Goal: Communication & Community: Answer question/provide support

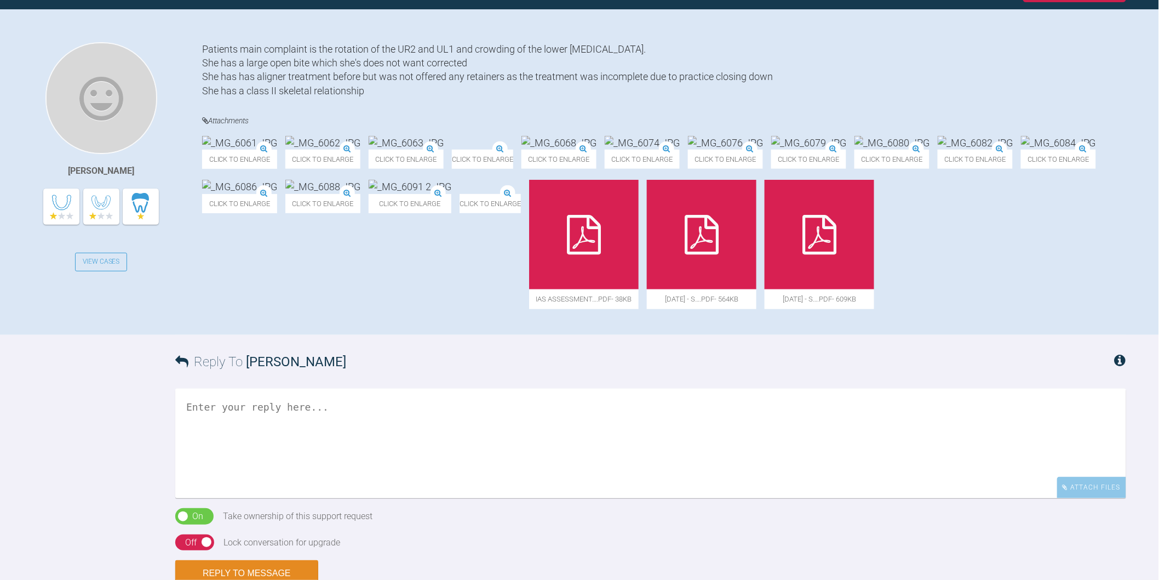
scroll to position [122, 0]
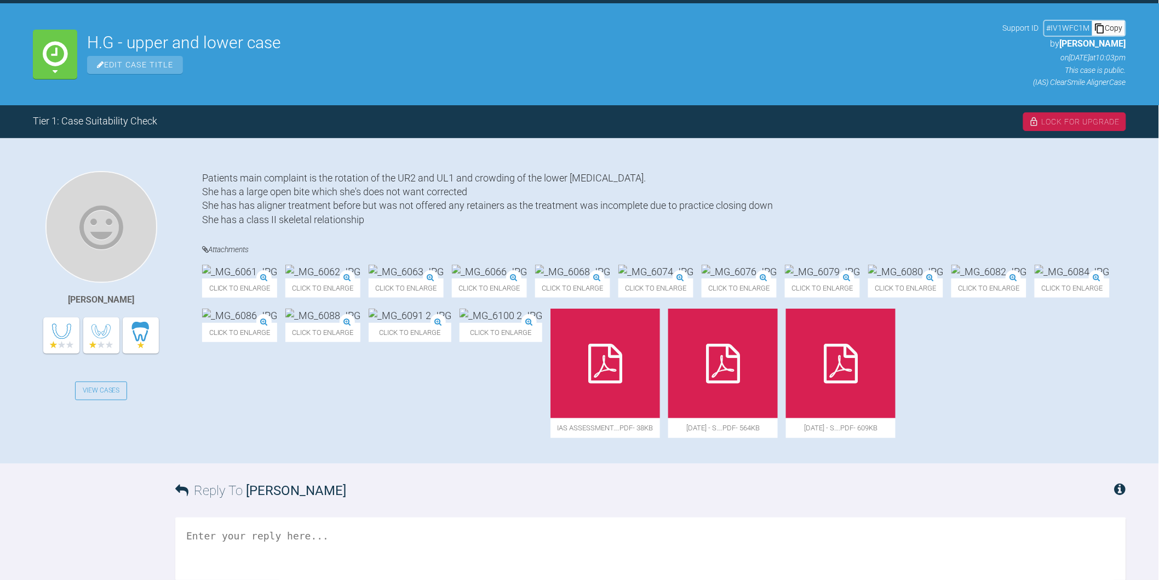
click at [451, 322] on img at bounding box center [410, 315] width 83 height 14
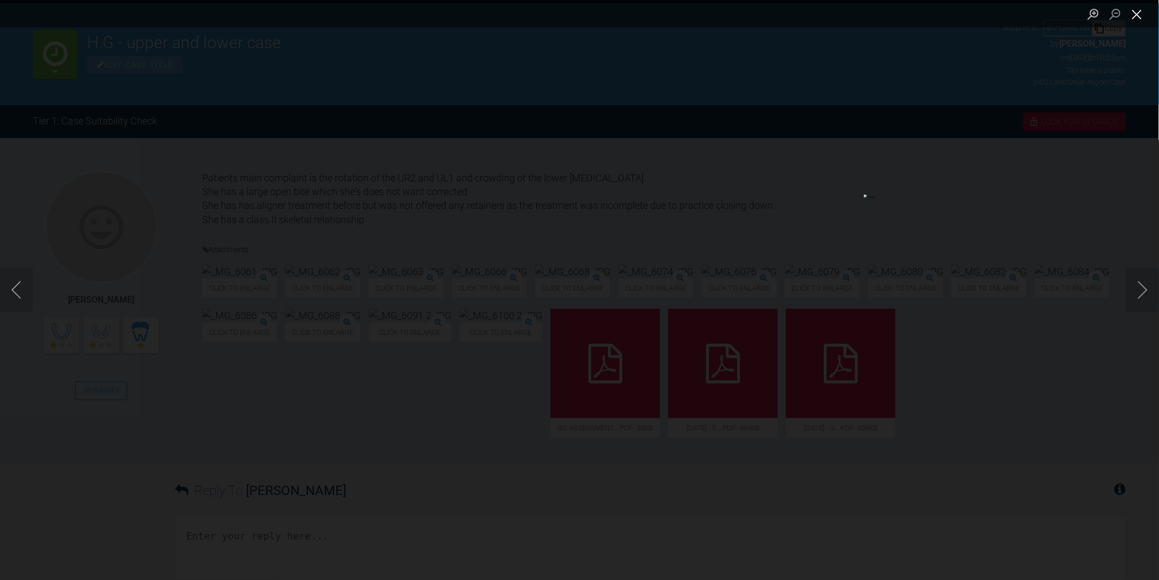
click at [1140, 7] on button "Close lightbox" at bounding box center [1137, 13] width 22 height 19
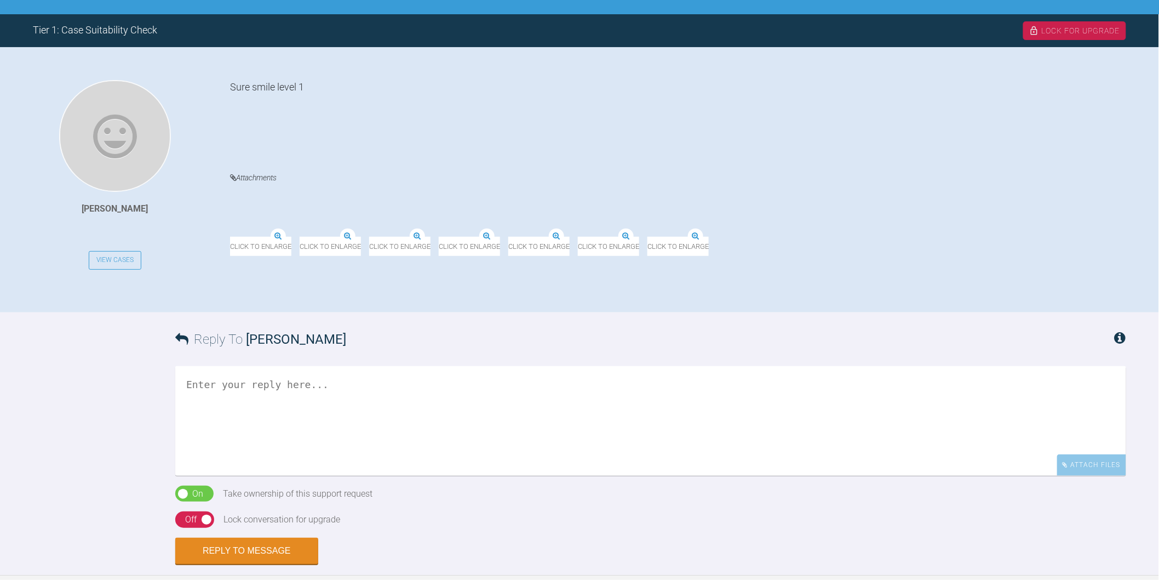
scroll to position [243, 0]
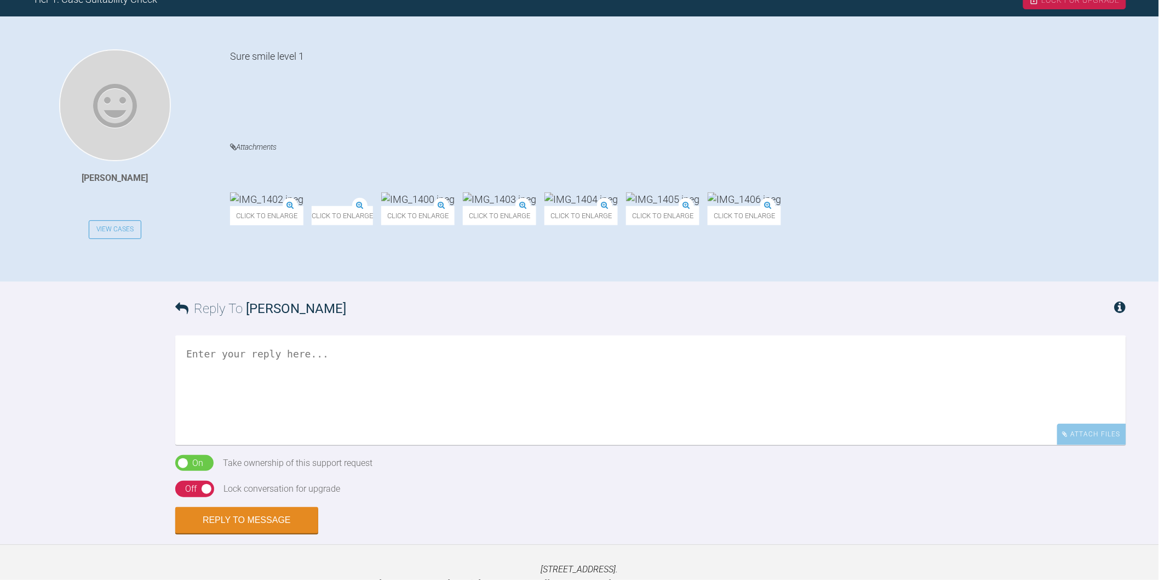
click at [352, 395] on textarea at bounding box center [650, 390] width 951 height 110
click at [321, 352] on textarea "Hi Amna, thanks for reposing." at bounding box center [650, 390] width 951 height 110
click at [286, 199] on img at bounding box center [266, 199] width 73 height 14
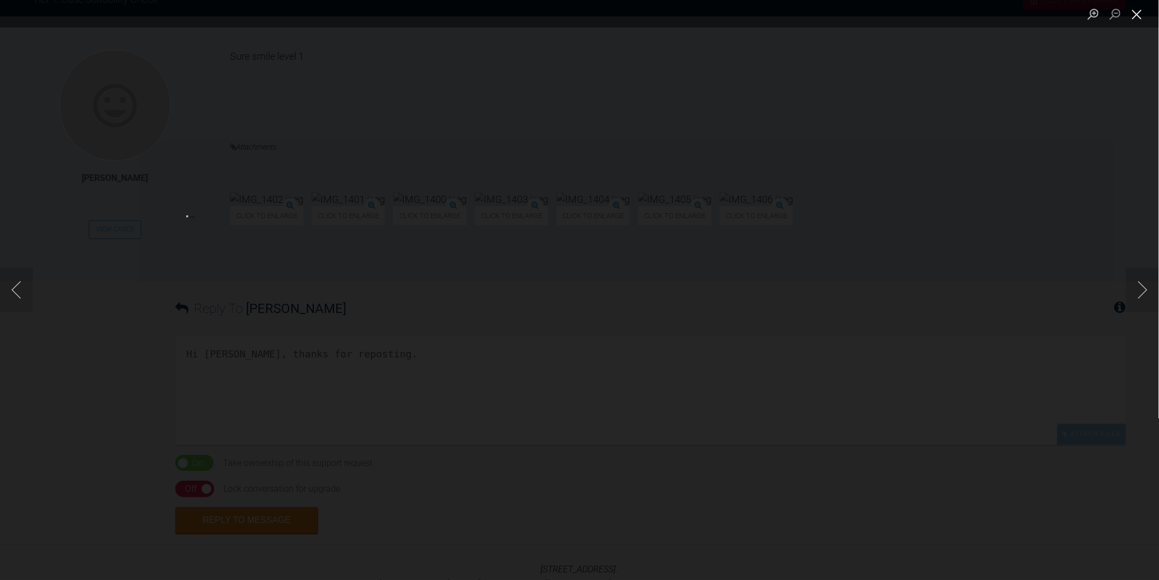
click at [1146, 10] on button "Close lightbox" at bounding box center [1137, 13] width 22 height 19
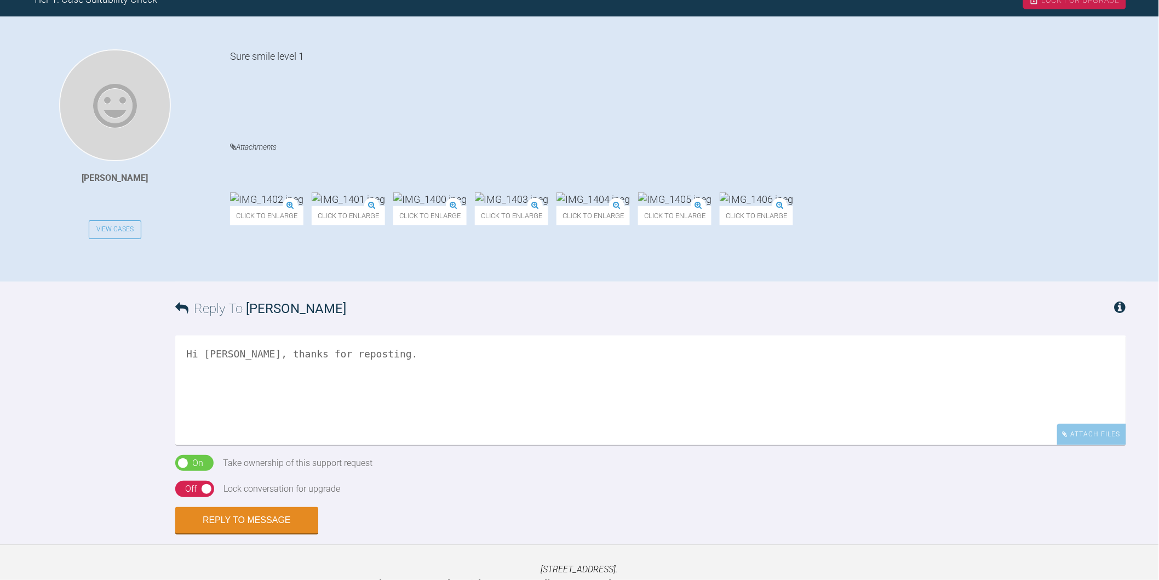
click at [368, 354] on textarea "Hi Amna, thanks for reposting." at bounding box center [650, 390] width 951 height 110
click at [274, 194] on img at bounding box center [266, 199] width 73 height 14
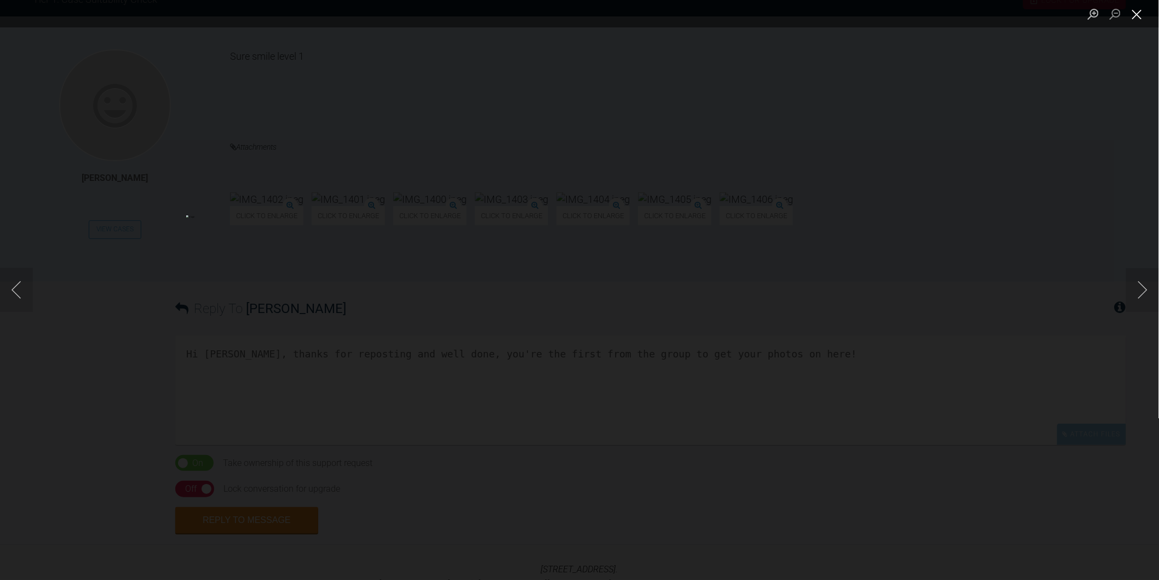
click at [1139, 10] on button "Close lightbox" at bounding box center [1137, 13] width 22 height 19
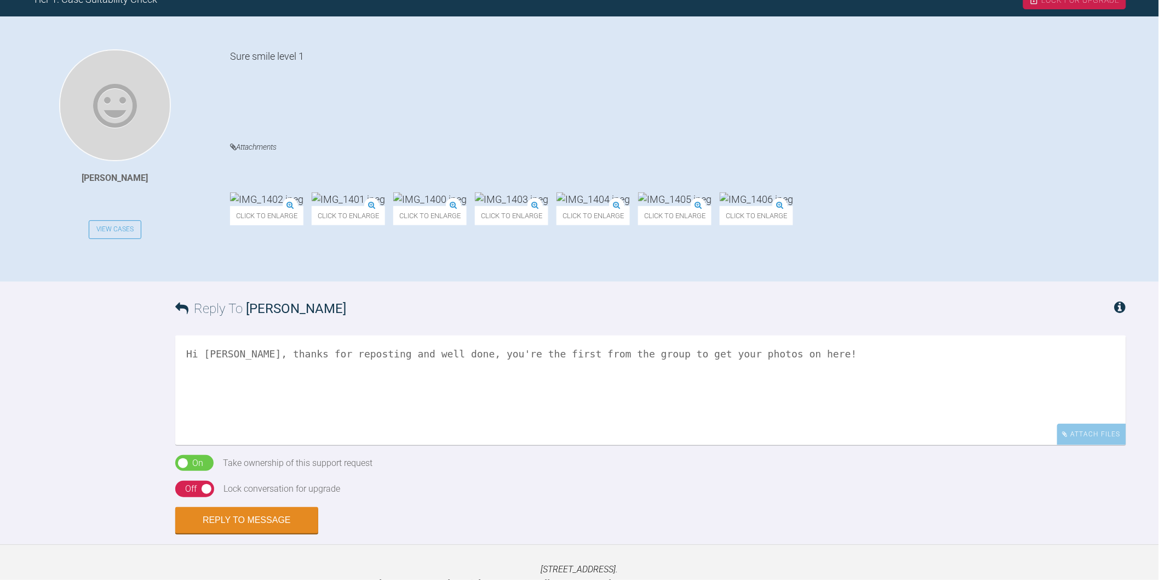
click at [778, 354] on textarea "Hi Amna, thanks for reposting and well done, you're the first from the group to…" at bounding box center [650, 390] width 951 height 110
click at [385, 192] on img at bounding box center [348, 199] width 73 height 14
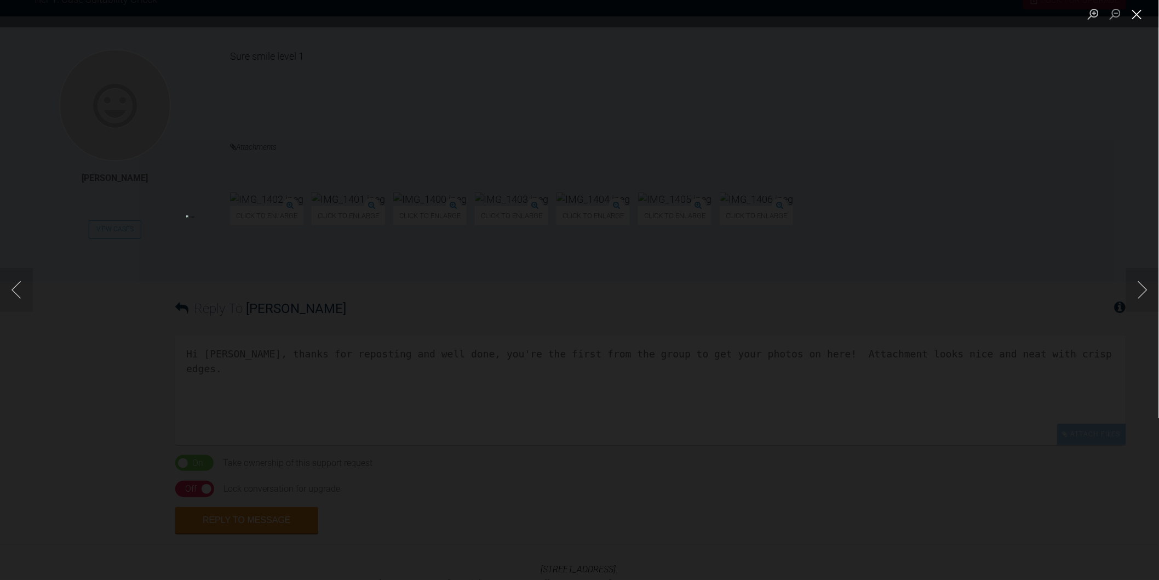
click at [1136, 15] on button "Close lightbox" at bounding box center [1137, 13] width 22 height 19
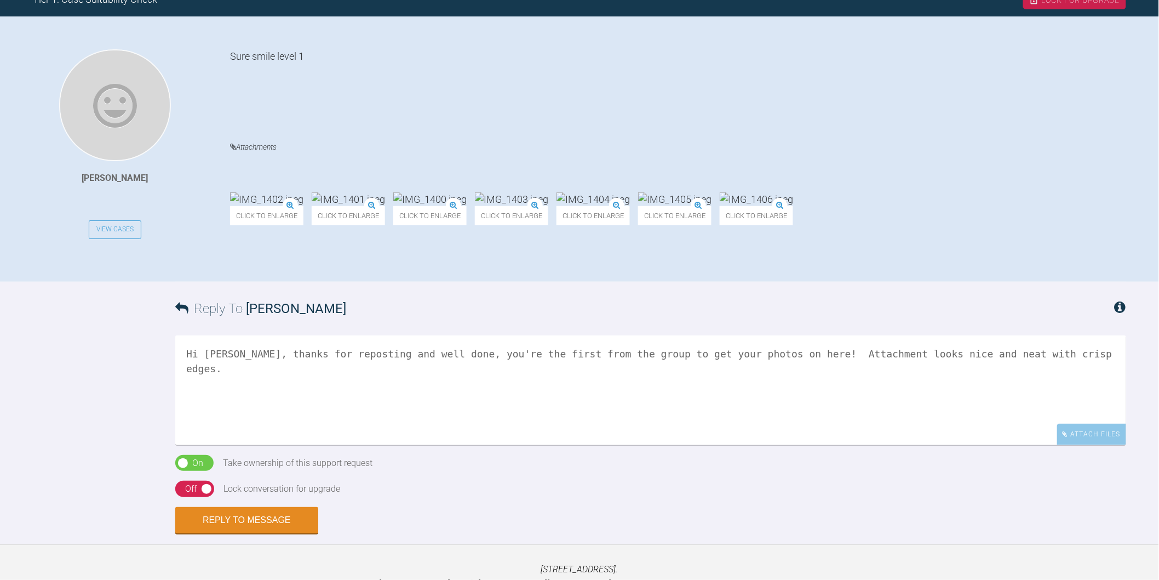
click at [467, 193] on img at bounding box center [429, 199] width 73 height 14
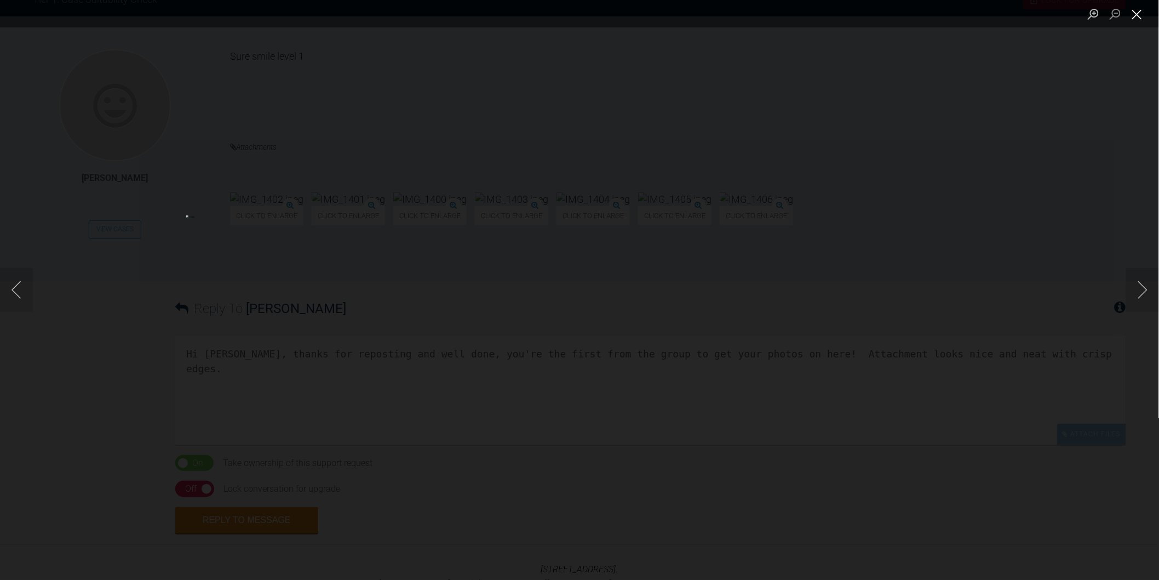
click at [1137, 13] on button "Close lightbox" at bounding box center [1137, 13] width 22 height 19
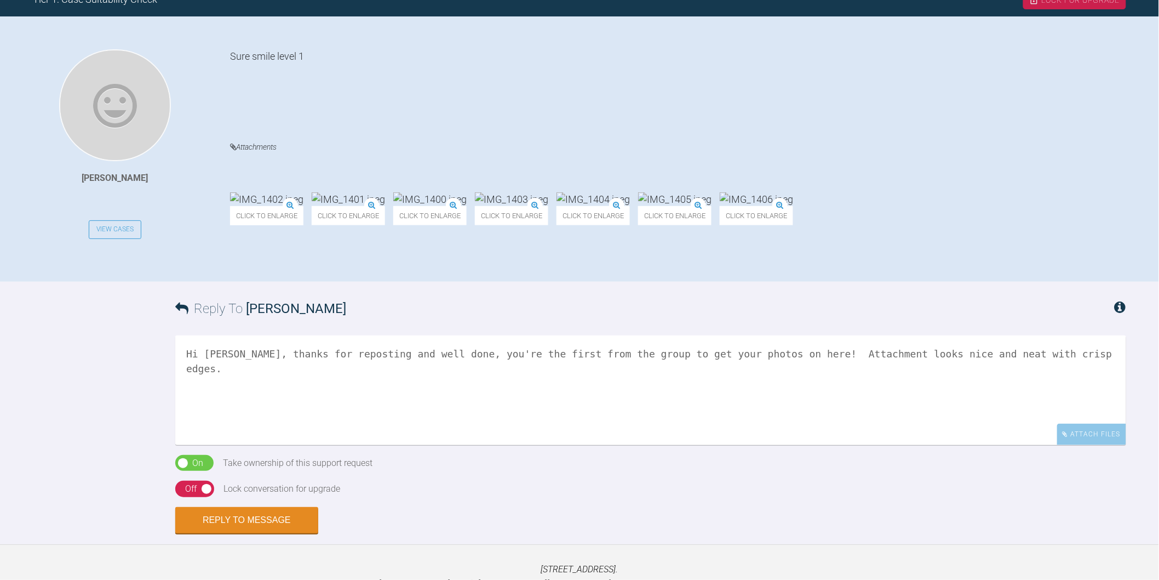
click at [1042, 346] on textarea "Hi Amna, thanks for reposting and well done, you're the first from the group to…" at bounding box center [650, 390] width 951 height 110
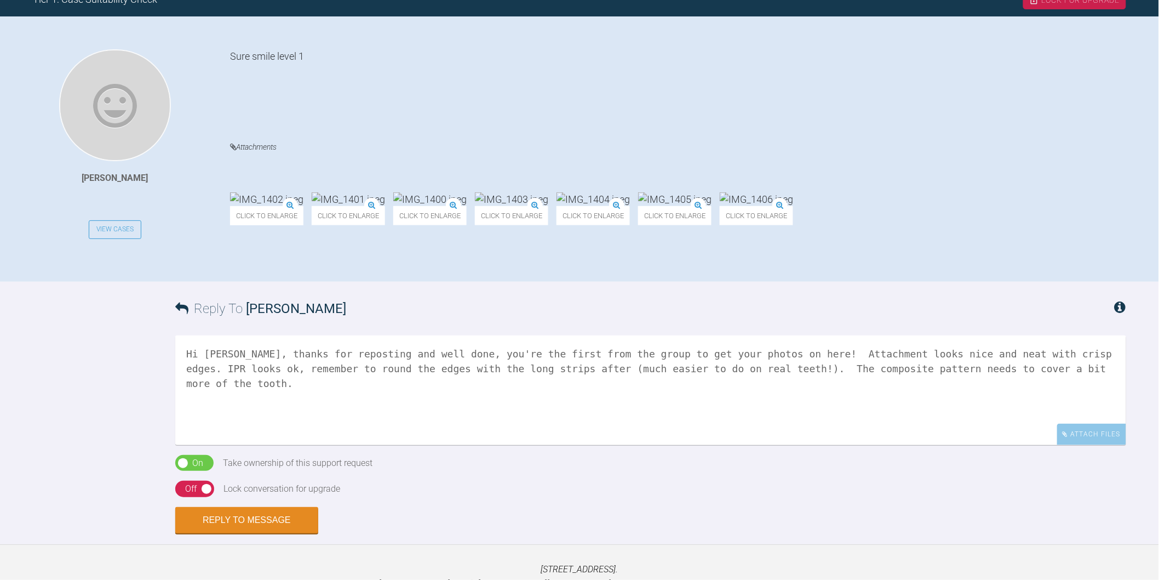
click at [467, 194] on img at bounding box center [429, 199] width 73 height 14
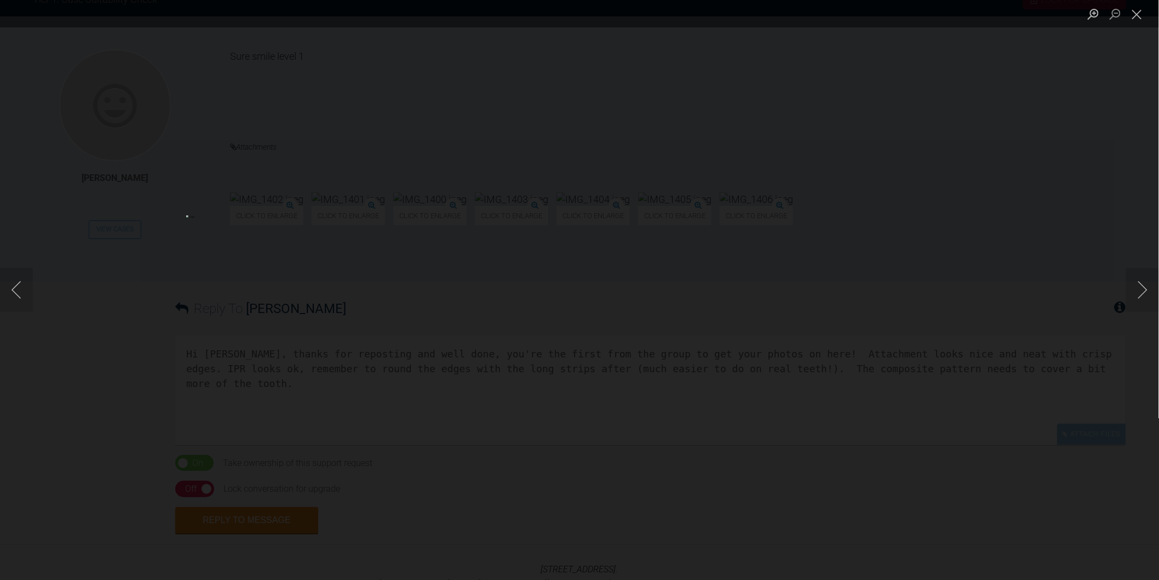
click at [1067, 66] on div "Lightbox" at bounding box center [579, 290] width 1159 height 580
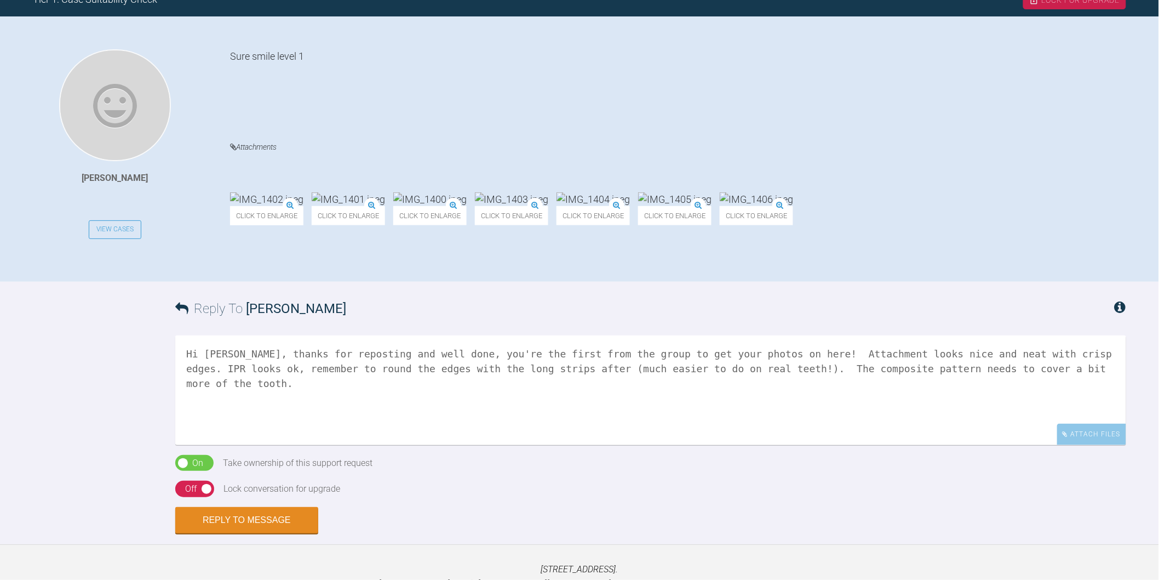
click at [1039, 356] on textarea "Hi Amna, thanks for reposting and well done, you're the first from the group to…" at bounding box center [650, 390] width 951 height 110
click at [1019, 368] on textarea "Hi Amna, thanks for reposting and well done, you're the first from the group to…" at bounding box center [650, 390] width 951 height 110
click at [1010, 364] on textarea "Hi Amna, thanks for reposting and well done, you're the first from the group to…" at bounding box center [650, 390] width 951 height 110
drag, startPoint x: 452, startPoint y: 383, endPoint x: 484, endPoint y: 385, distance: 31.3
click at [452, 383] on textarea "Hi Amna, thanks for reposting and well done, you're the first from the group to…" at bounding box center [650, 390] width 951 height 110
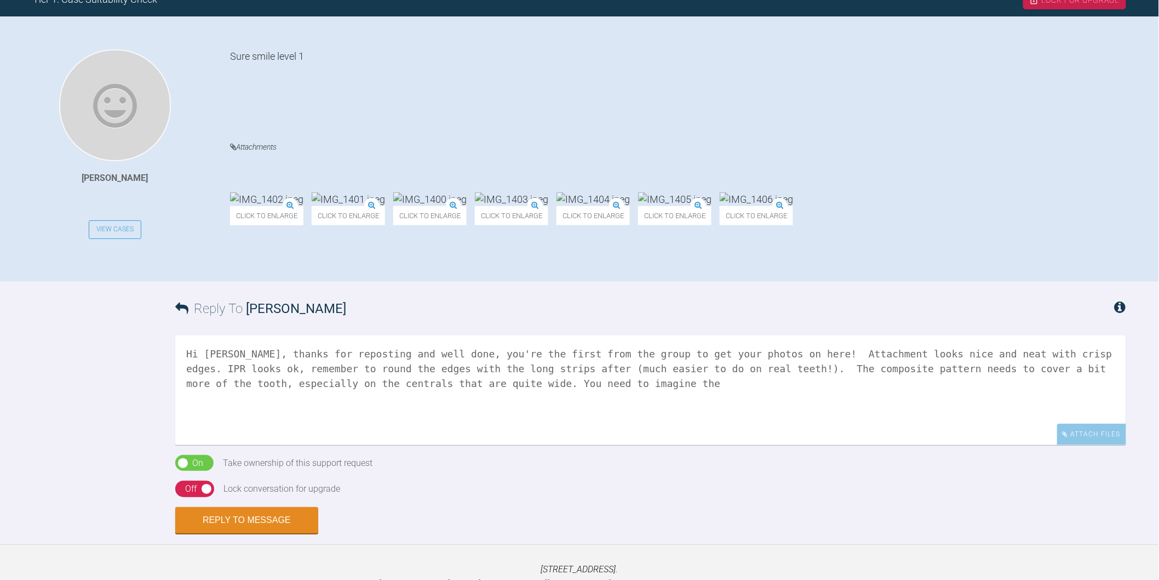
click at [493, 376] on textarea "Hi Amna, thanks for reposting and well done, you're the first from the group to…" at bounding box center [650, 390] width 951 height 110
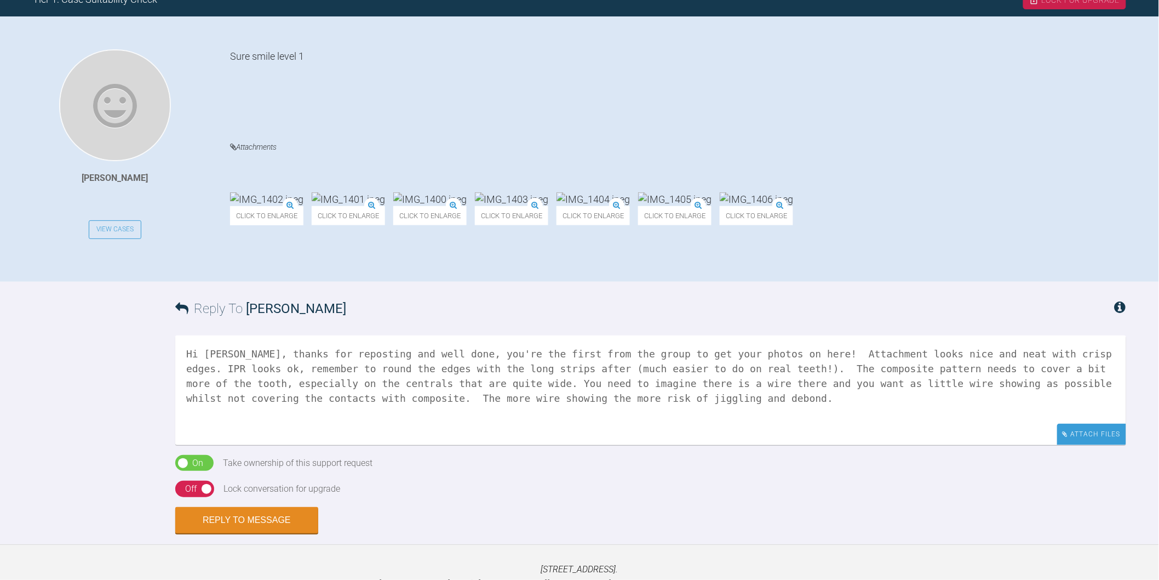
click at [1103, 433] on div "Attach Files" at bounding box center [1091, 433] width 69 height 21
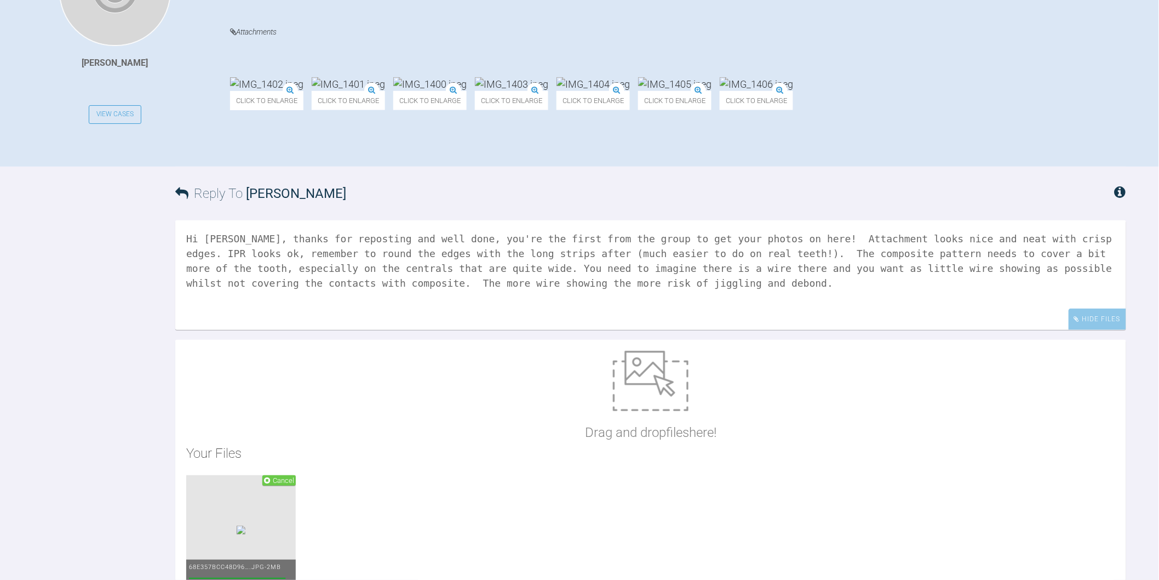
scroll to position [486, 0]
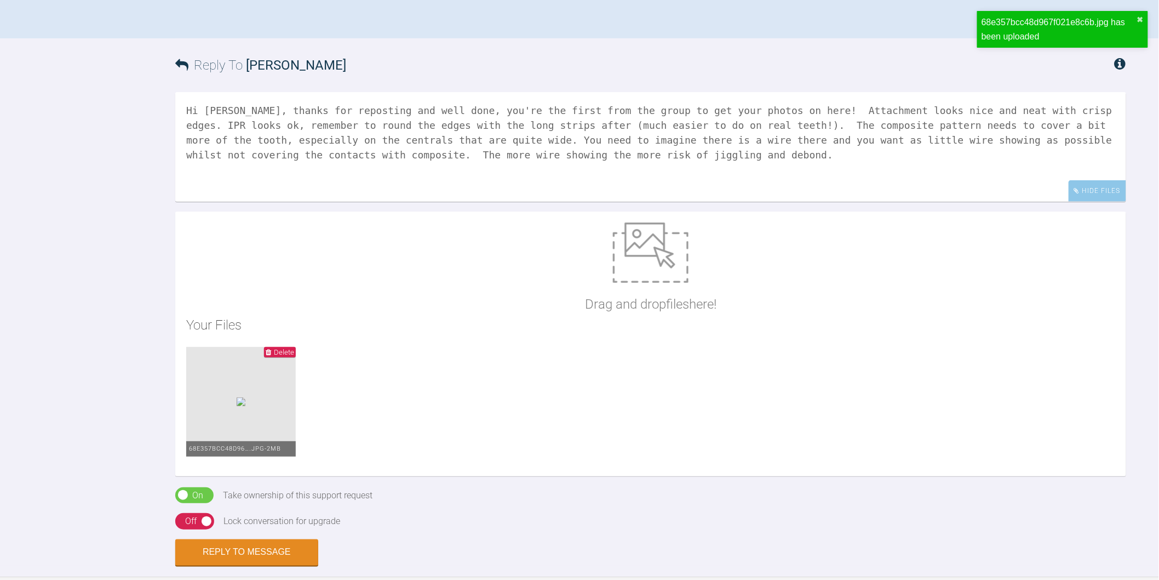
click at [627, 156] on textarea "Hi Amna, thanks for reposting and well done, you're the first from the group to…" at bounding box center [650, 147] width 951 height 110
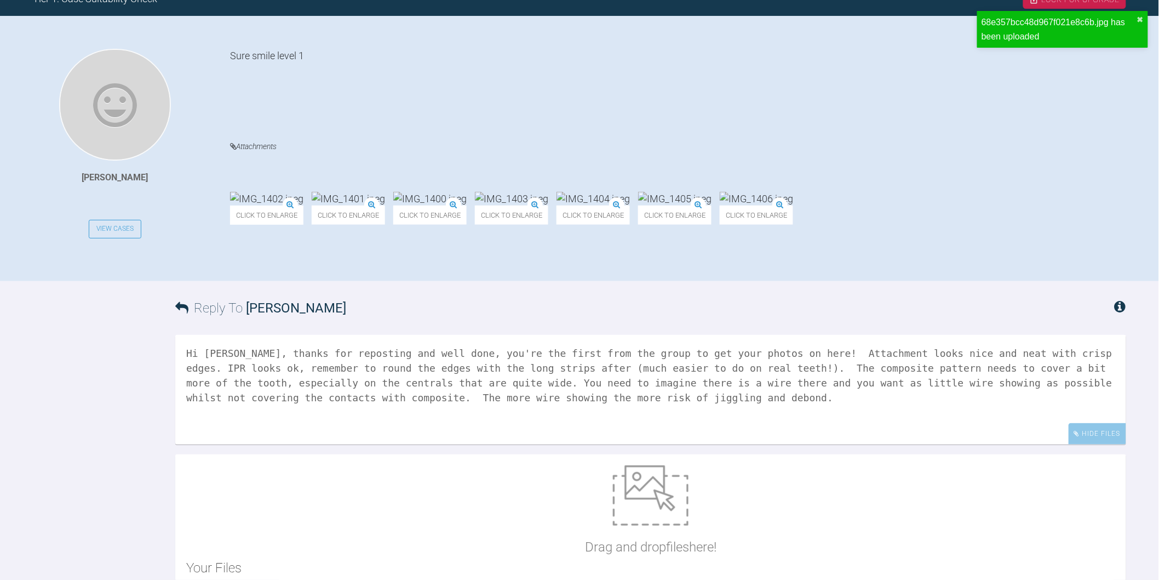
scroll to position [243, 0]
click at [548, 192] on img at bounding box center [511, 199] width 73 height 14
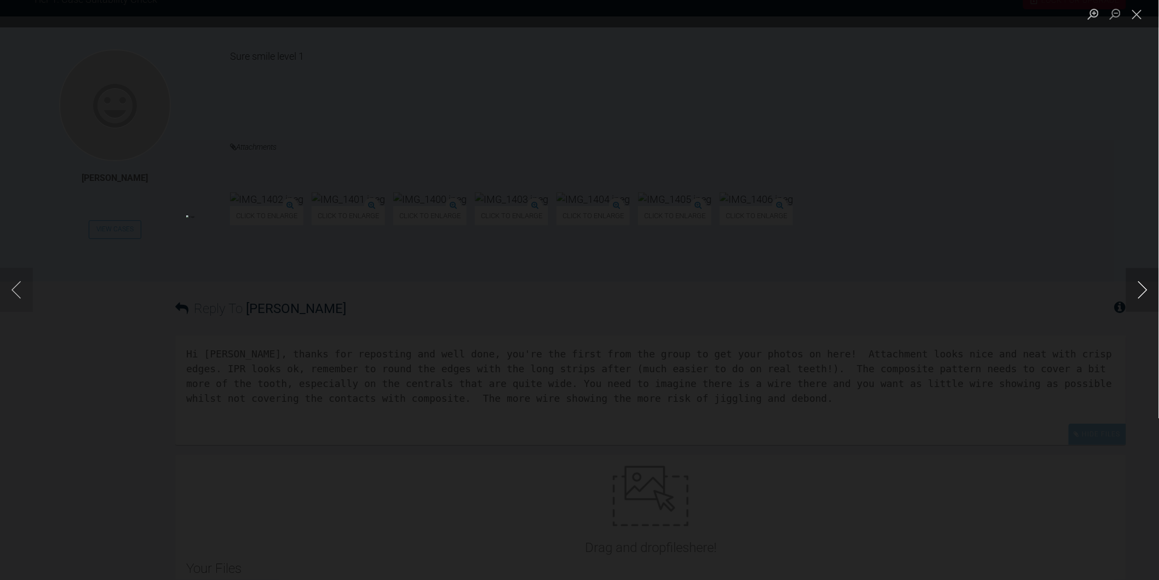
click at [1140, 289] on button "Next image" at bounding box center [1142, 290] width 33 height 44
click at [1134, 14] on button "Close lightbox" at bounding box center [1137, 13] width 22 height 19
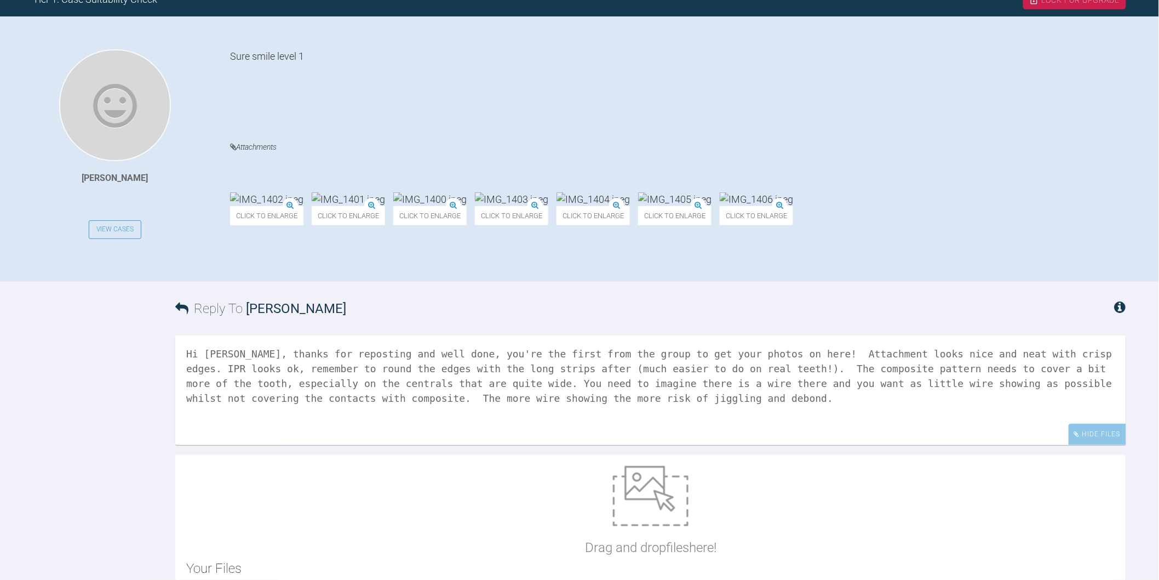
click at [555, 397] on textarea "Hi Amna, thanks for reposting and well done, you're the first from the group to…" at bounding box center [650, 390] width 951 height 110
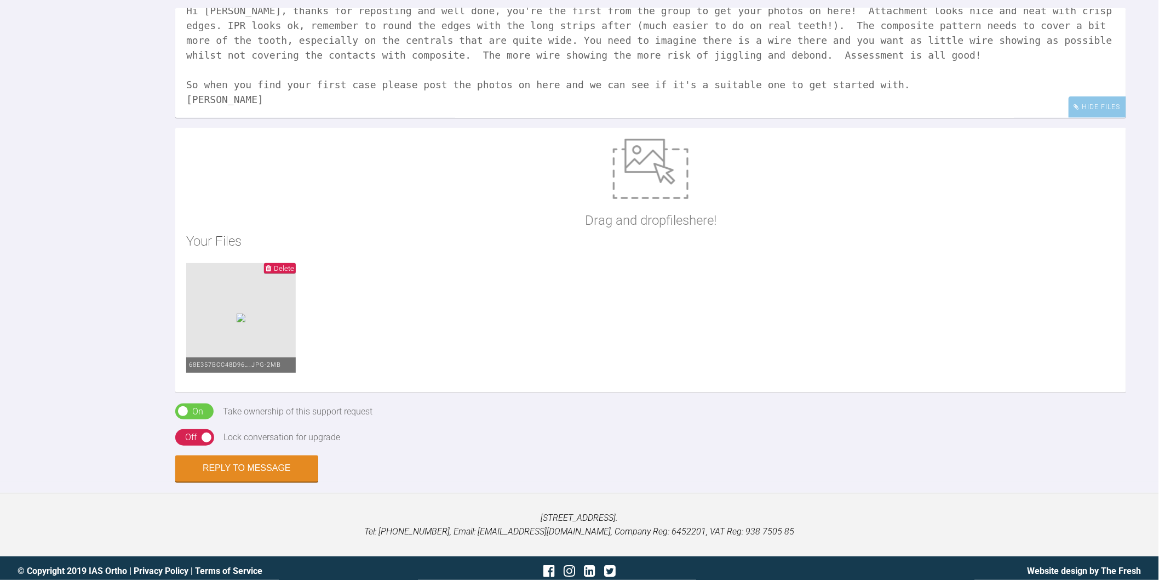
scroll to position [574, 0]
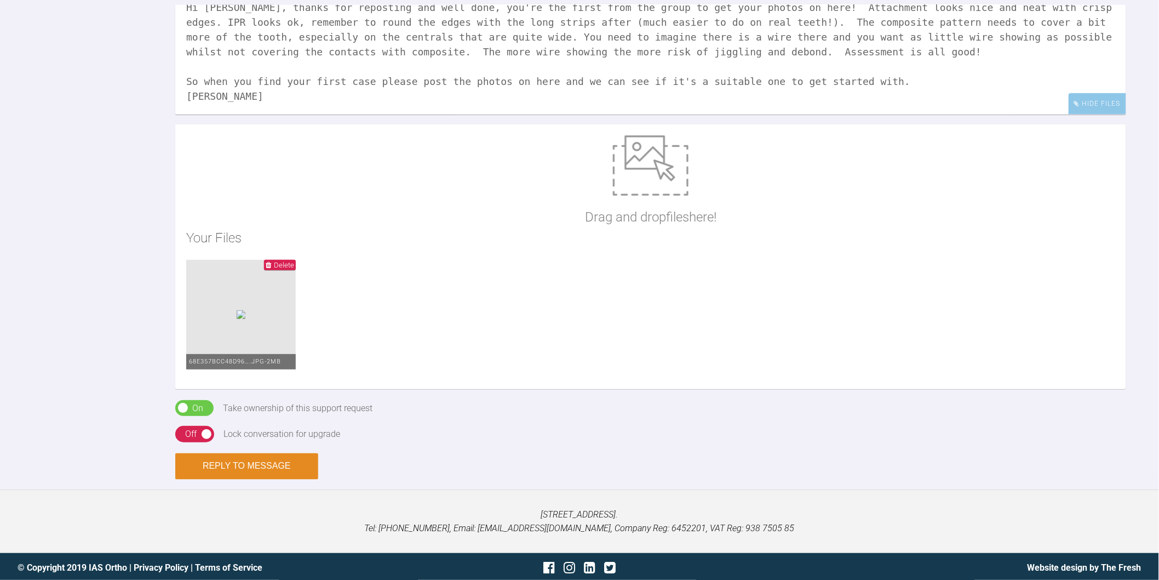
type textarea "Hi Amna, thanks for reposting and well done, you're the first from the group to…"
click at [286, 468] on button "Reply to Message" at bounding box center [246, 466] width 143 height 26
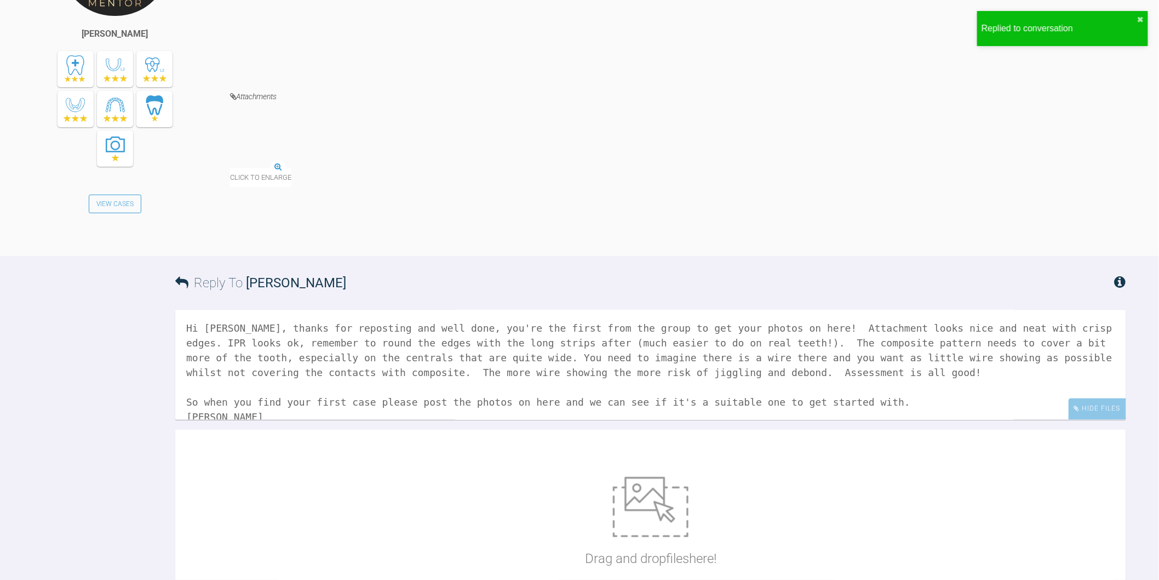
scroll to position [726, 0]
